Goal: Task Accomplishment & Management: Manage account settings

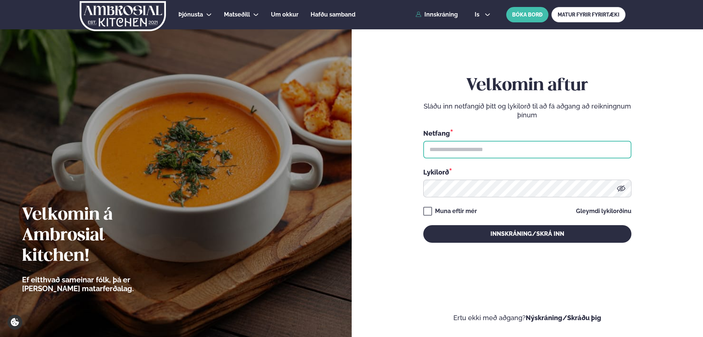
click at [448, 150] on input "text" at bounding box center [527, 150] width 208 height 18
type input "**********"
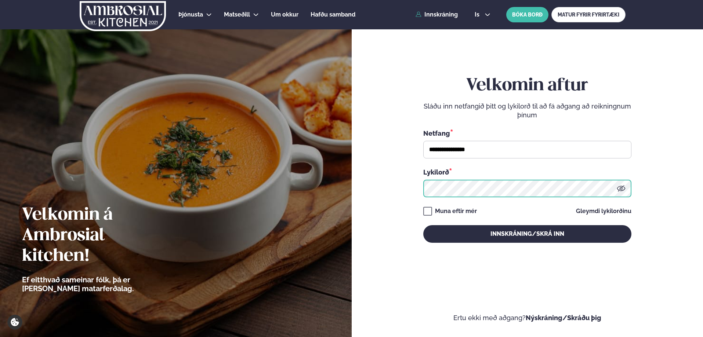
click at [423, 225] on button "Innskráning/Skrá inn" at bounding box center [527, 234] width 208 height 18
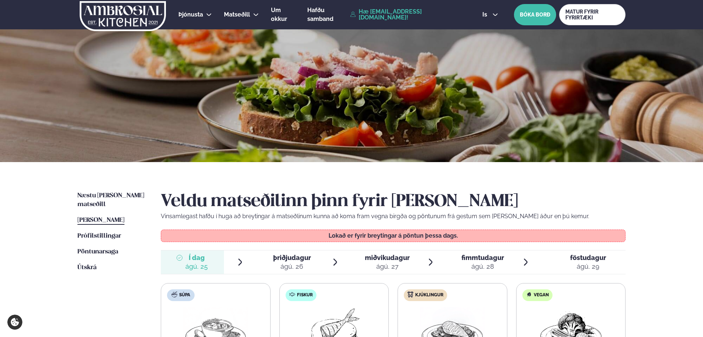
click at [283, 259] on span "þriðjudagur" at bounding box center [292, 258] width 38 height 8
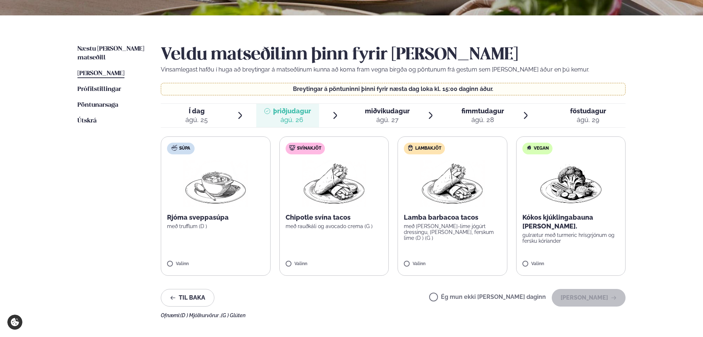
scroll to position [183, 0]
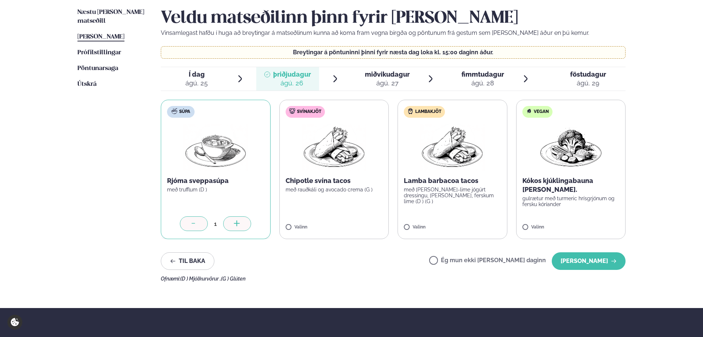
click at [393, 77] on span "miðvikudagur" at bounding box center [387, 74] width 45 height 8
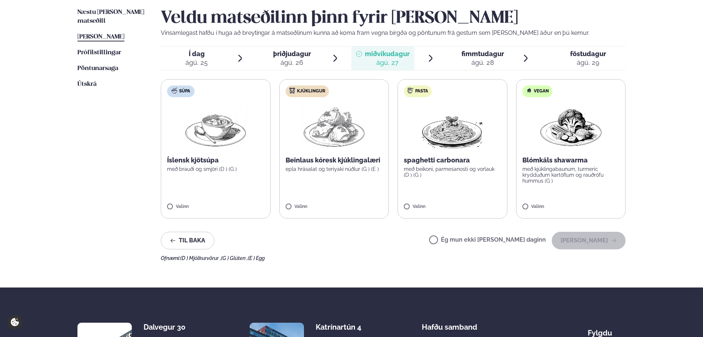
click at [458, 240] on label "Ég mun ekki [PERSON_NAME] daginn" at bounding box center [487, 241] width 117 height 8
click at [479, 51] on span "fimmtudagur" at bounding box center [482, 54] width 43 height 8
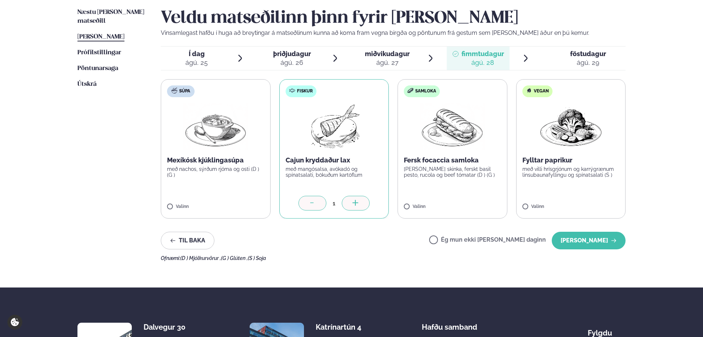
click at [579, 57] on span "föstudagur" at bounding box center [588, 54] width 36 height 8
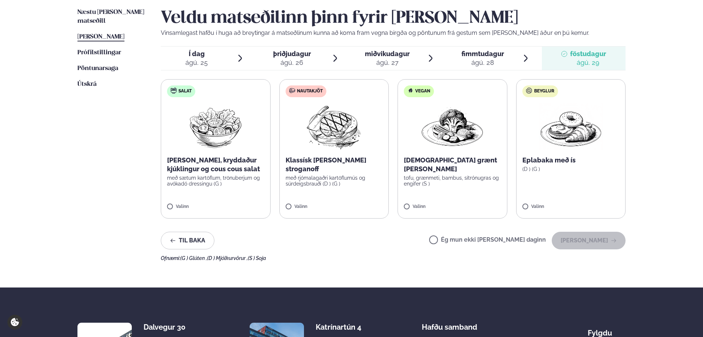
click at [460, 240] on label "Ég mun ekki [PERSON_NAME] daginn" at bounding box center [487, 241] width 117 height 8
click at [595, 247] on button "[PERSON_NAME]" at bounding box center [588, 241] width 74 height 18
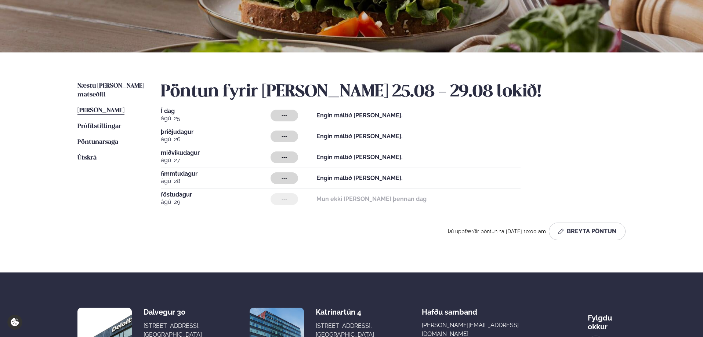
scroll to position [110, 0]
click at [604, 234] on button "Breyta Pöntun" at bounding box center [587, 231] width 77 height 18
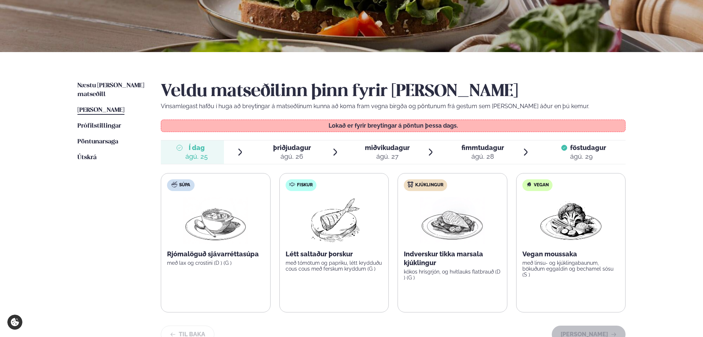
click at [294, 154] on div "ágú. 26" at bounding box center [292, 156] width 38 height 9
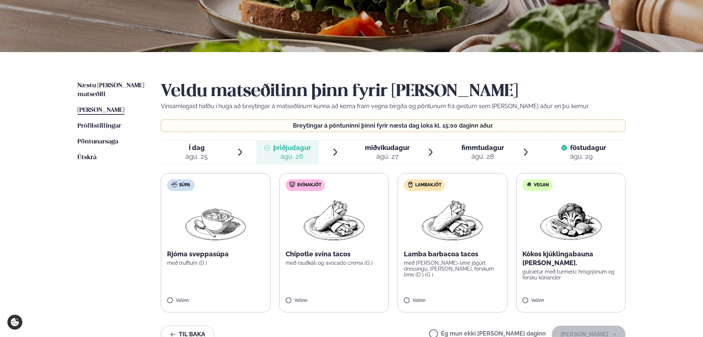
click at [210, 256] on p "Rjóma sveppasúpa" at bounding box center [215, 254] width 97 height 9
click at [235, 300] on icon at bounding box center [236, 297] width 7 height 7
click at [192, 296] on icon at bounding box center [193, 297] width 7 height 7
click at [216, 260] on p "með trufflum (D )" at bounding box center [215, 263] width 97 height 6
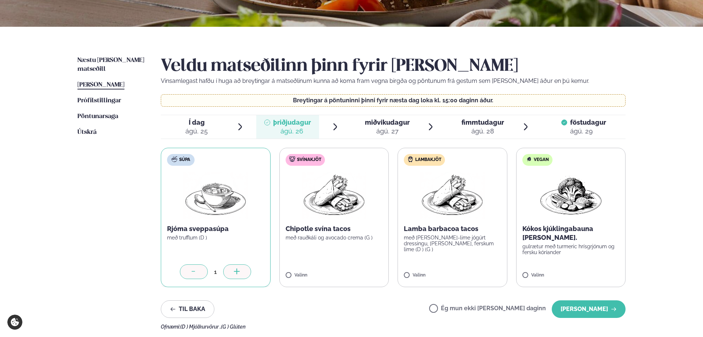
scroll to position [147, 0]
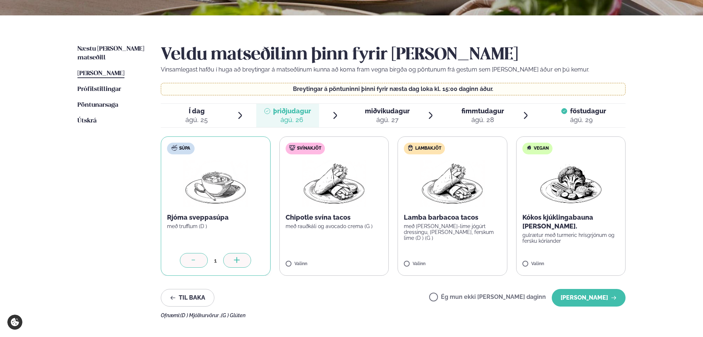
click at [183, 149] on span "Súpa" at bounding box center [184, 149] width 11 height 6
click at [383, 115] on span "miðvikudagur" at bounding box center [387, 111] width 45 height 8
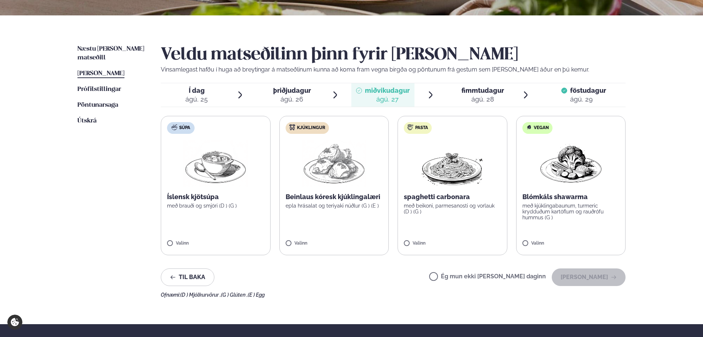
click at [456, 93] on icon at bounding box center [455, 91] width 6 height 6
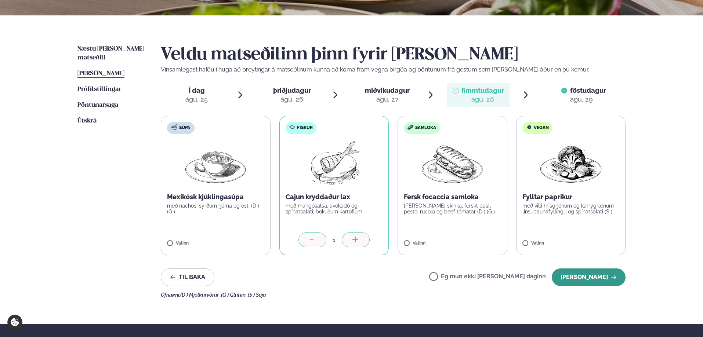
click at [590, 280] on button "[PERSON_NAME]" at bounding box center [588, 278] width 74 height 18
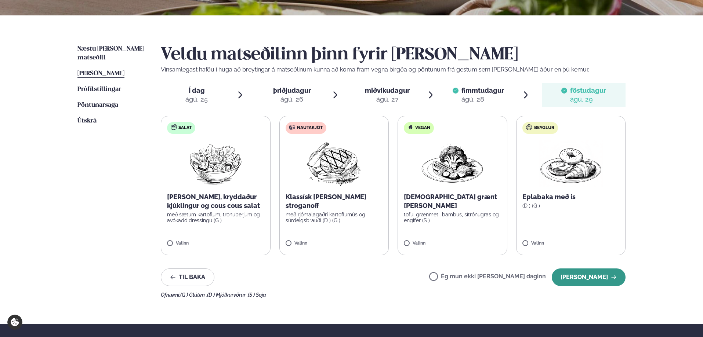
click at [588, 274] on button "[PERSON_NAME]" at bounding box center [588, 278] width 74 height 18
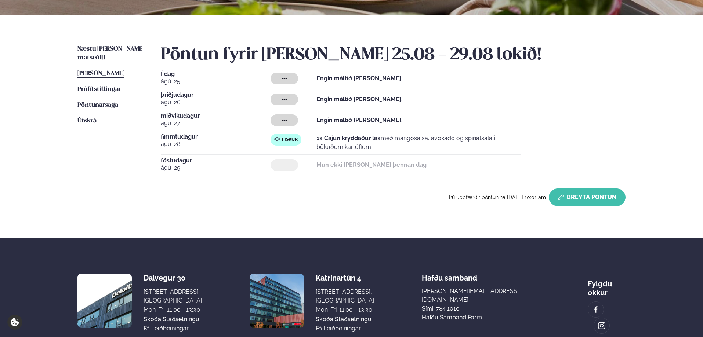
click at [590, 196] on button "Breyta Pöntun" at bounding box center [587, 198] width 77 height 18
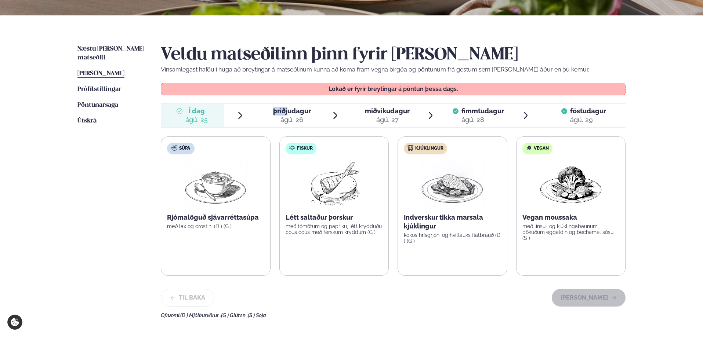
drag, startPoint x: 272, startPoint y: 110, endPoint x: 289, endPoint y: 112, distance: 17.0
click at [289, 112] on span "þriðjudagur þri. [DATE]" at bounding box center [287, 115] width 63 height 23
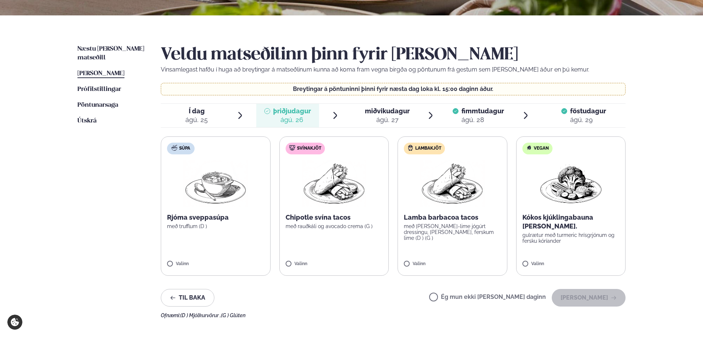
click at [251, 235] on label "Súpa Rjóma sveppasúpa með trufflum (D ) [PERSON_NAME]" at bounding box center [216, 205] width 110 height 139
click at [600, 297] on button "[PERSON_NAME]" at bounding box center [588, 298] width 74 height 18
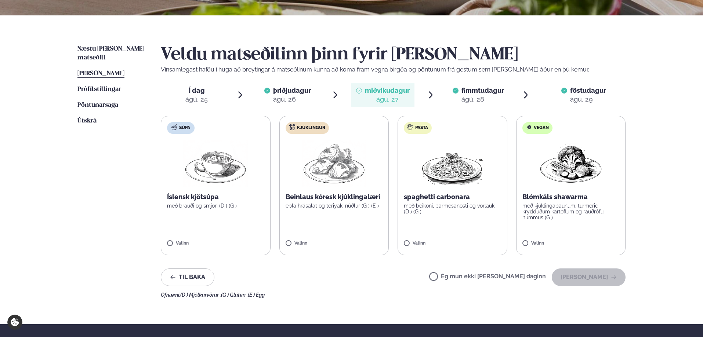
drag, startPoint x: 457, startPoint y: 276, endPoint x: 464, endPoint y: 278, distance: 7.0
click at [457, 276] on label "Ég mun ekki [PERSON_NAME] daginn" at bounding box center [487, 278] width 117 height 8
click at [584, 278] on button "[PERSON_NAME]" at bounding box center [588, 278] width 74 height 18
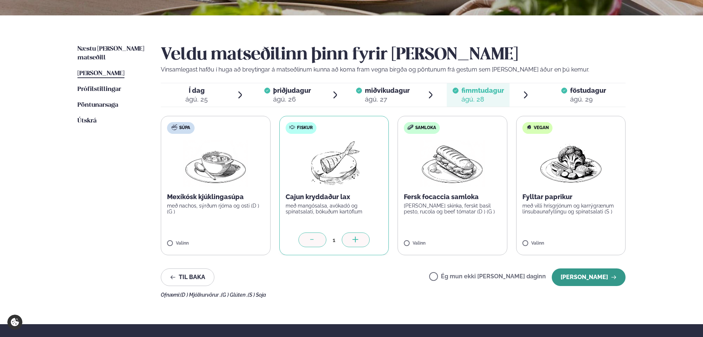
click at [595, 277] on button "[PERSON_NAME]" at bounding box center [588, 278] width 74 height 18
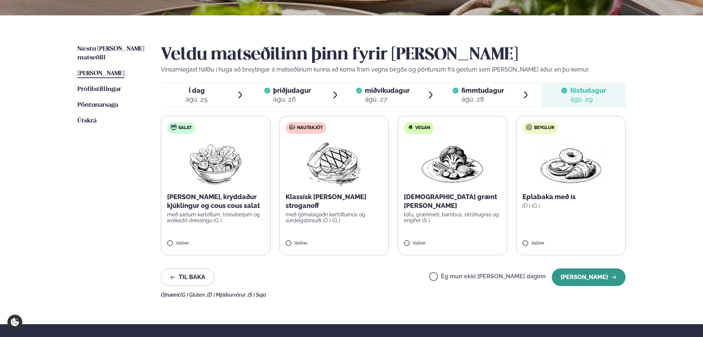
click at [600, 280] on button "[PERSON_NAME]" at bounding box center [588, 278] width 74 height 18
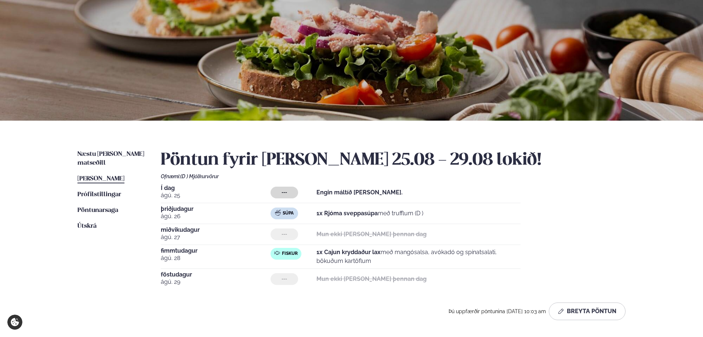
scroll to position [0, 0]
